Goal: Check status: Check status

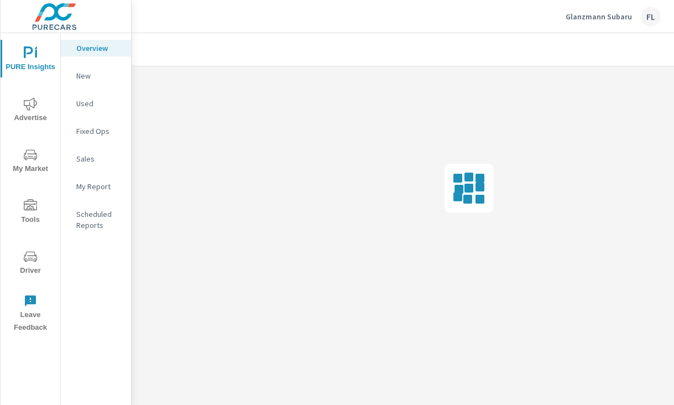
click at [656, 18] on div "FL" at bounding box center [651, 17] width 20 height 20
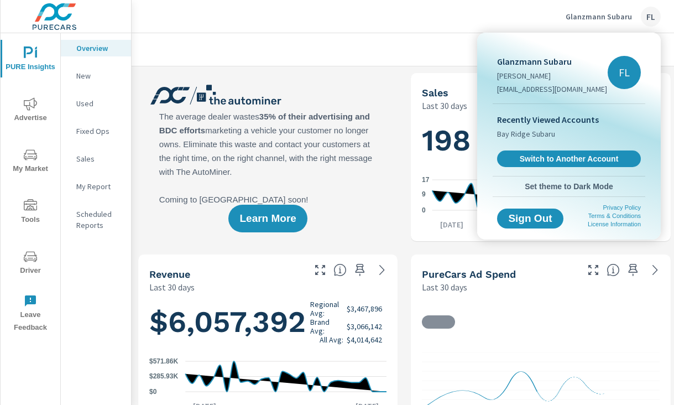
click at [301, 163] on div at bounding box center [337, 202] width 674 height 405
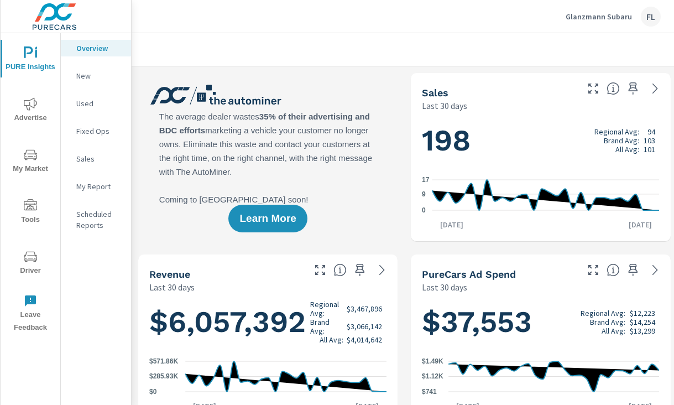
click at [29, 112] on span "Advertise" at bounding box center [30, 110] width 53 height 27
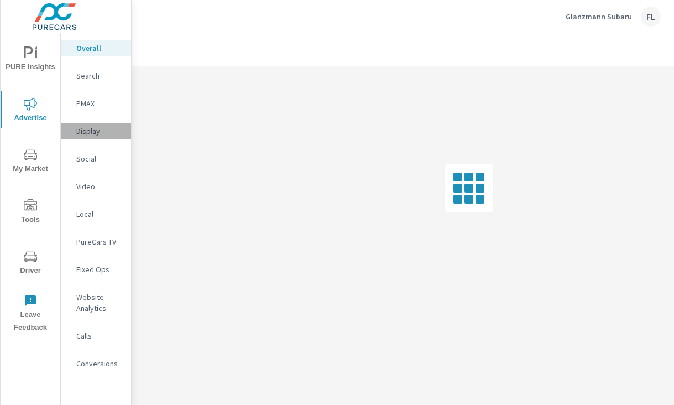
click at [92, 129] on p "Display" at bounding box center [99, 131] width 46 height 11
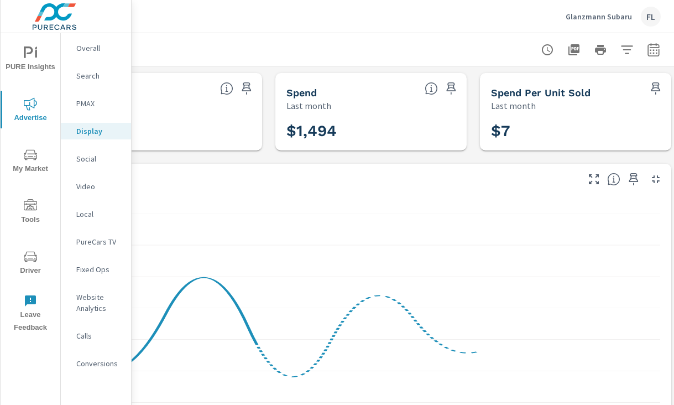
scroll to position [0, 276]
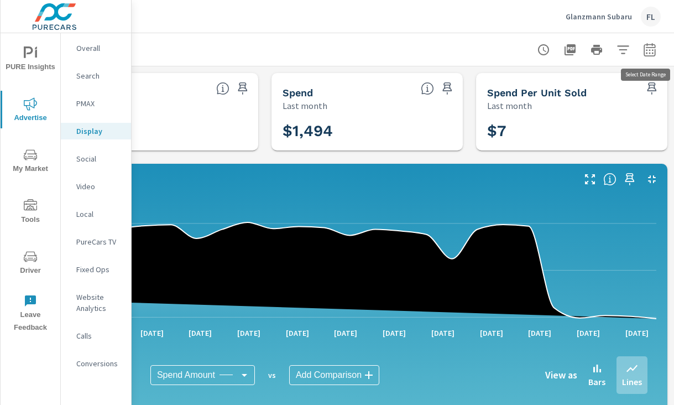
click at [652, 50] on icon "button" at bounding box center [649, 51] width 7 height 4
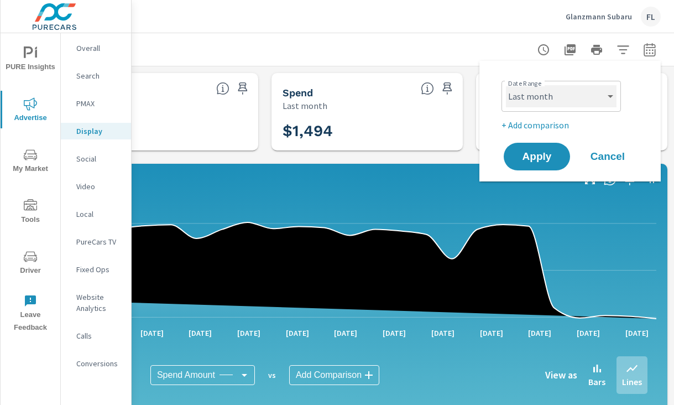
click at [573, 96] on select "Custom Yesterday Last week Last 7 days Last 14 days Last 30 days Last 45 days L…" at bounding box center [561, 96] width 111 height 22
select select "Month to date"
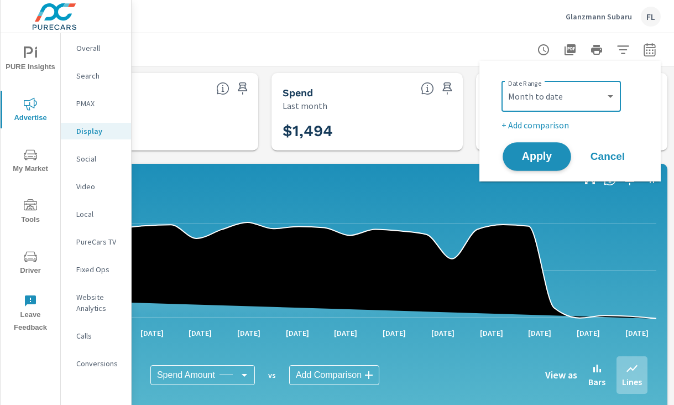
click at [532, 152] on span "Apply" at bounding box center [536, 157] width 45 height 11
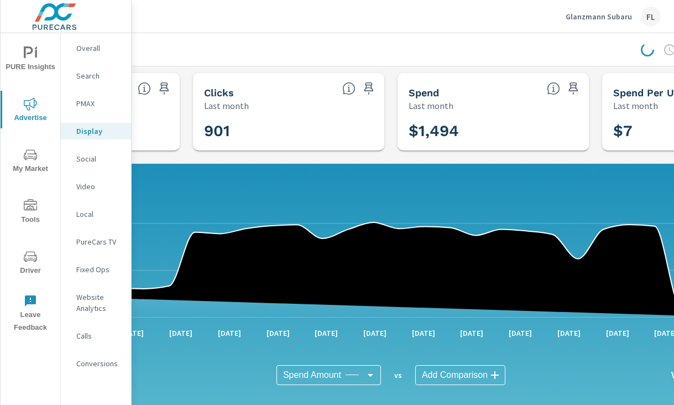
scroll to position [0, 0]
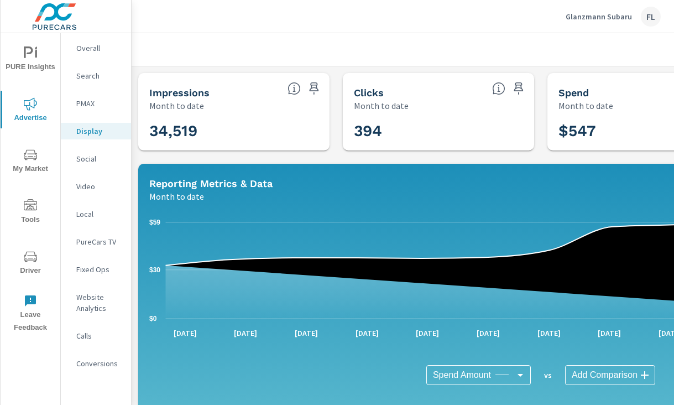
click at [113, 185] on p "Video" at bounding box center [99, 186] width 46 height 11
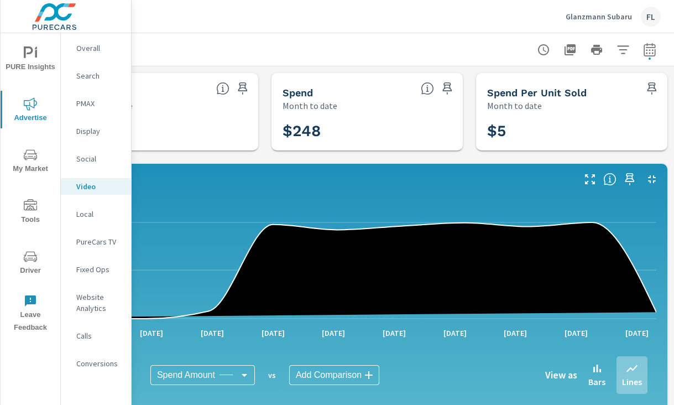
scroll to position [0, 266]
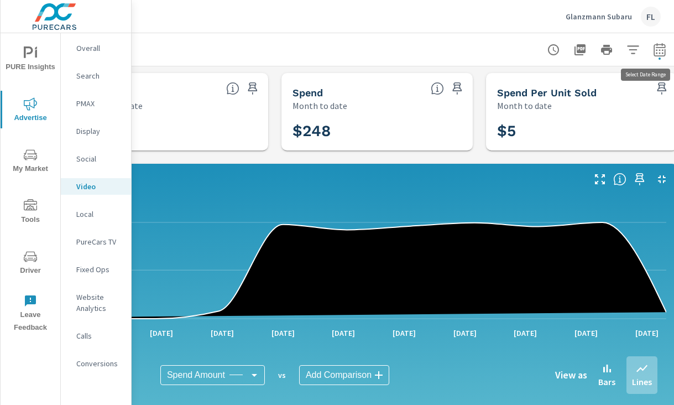
click at [664, 53] on icon "button" at bounding box center [659, 49] width 13 height 13
select select "Month to date"
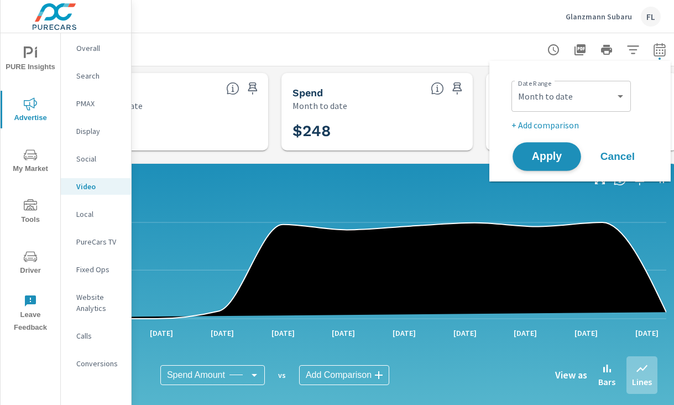
click at [551, 154] on span "Apply" at bounding box center [546, 157] width 45 height 11
